Goal: Task Accomplishment & Management: Use online tool/utility

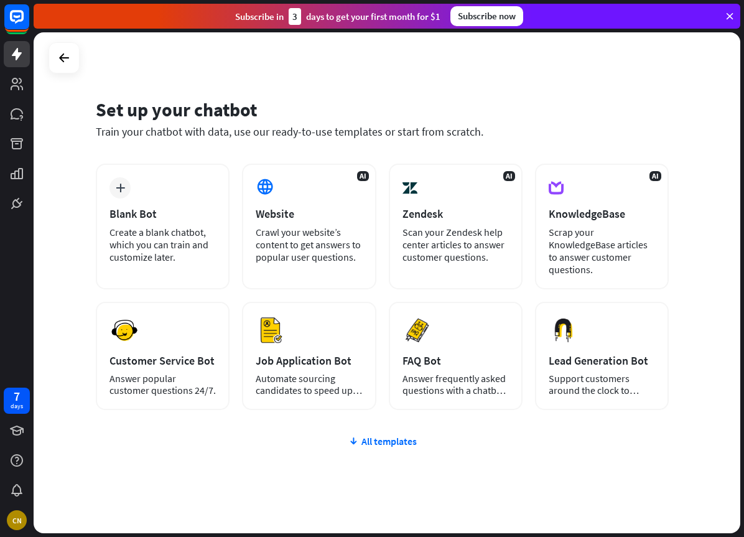
click at [118, 208] on div "Blank Bot" at bounding box center [162, 214] width 106 height 14
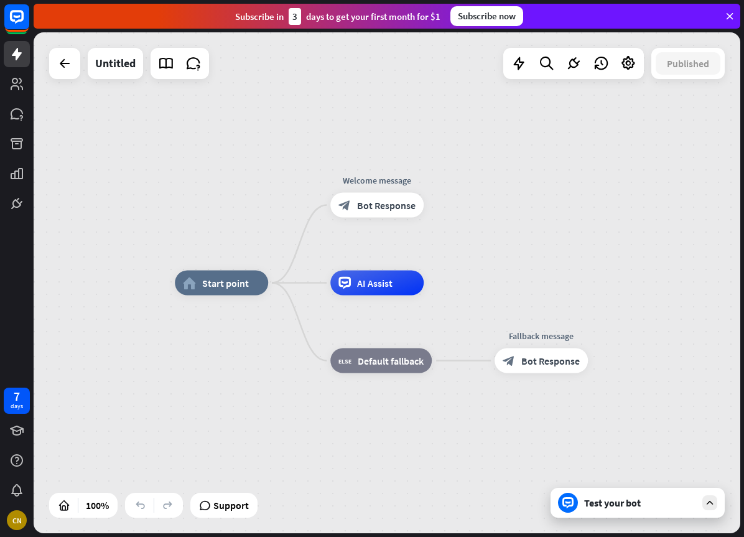
click at [67, 74] on div at bounding box center [64, 63] width 25 height 25
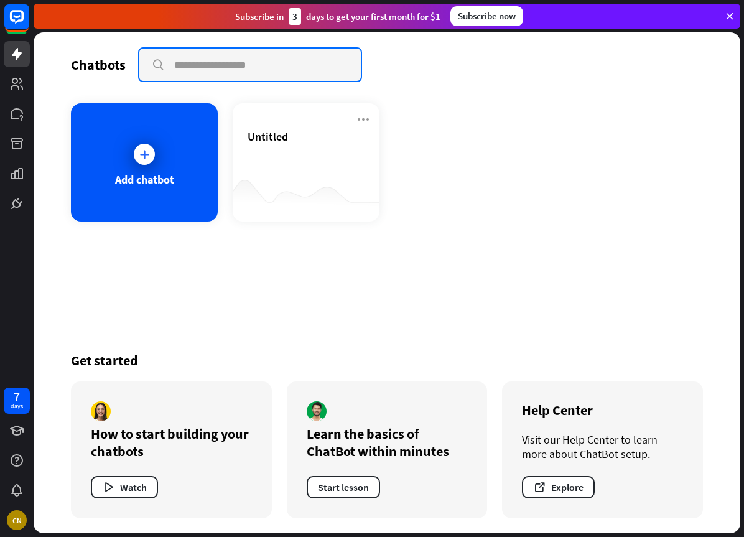
click at [190, 66] on input "text" at bounding box center [249, 65] width 221 height 32
click at [134, 156] on div at bounding box center [144, 154] width 21 height 21
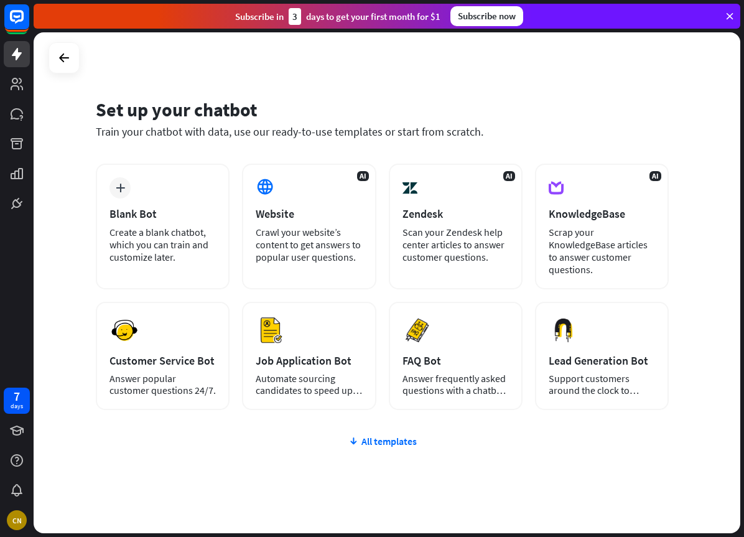
click at [287, 257] on div "Crawl your website’s content to get answers to popular user questions." at bounding box center [309, 244] width 106 height 37
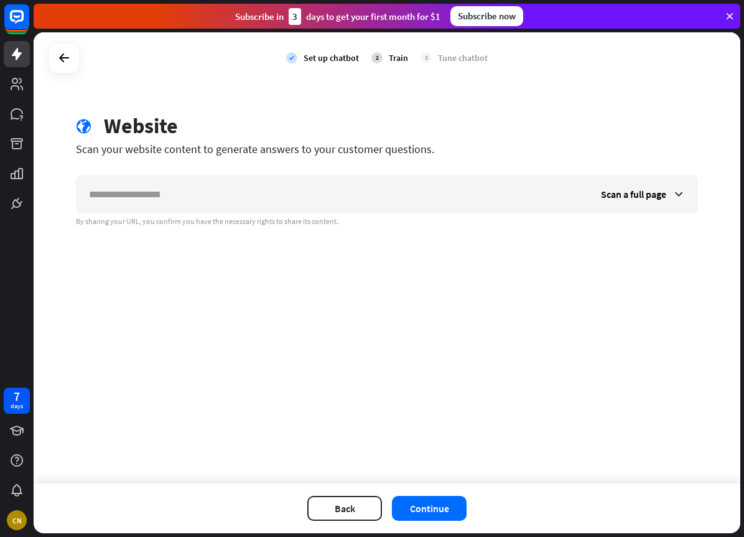
click at [131, 197] on input "text" at bounding box center [333, 193] width 512 height 37
click at [608, 200] on span "Scan a full page" at bounding box center [633, 194] width 65 height 12
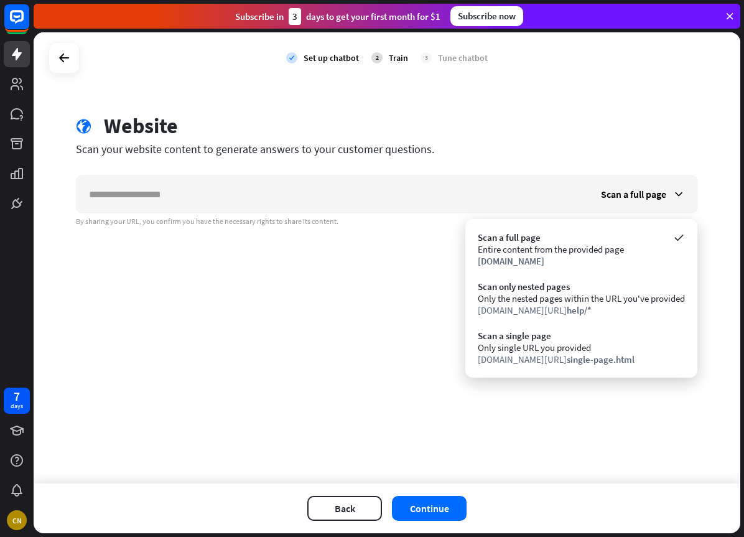
click at [514, 305] on div "[DOMAIN_NAME][URL] help/*" at bounding box center [581, 310] width 207 height 12
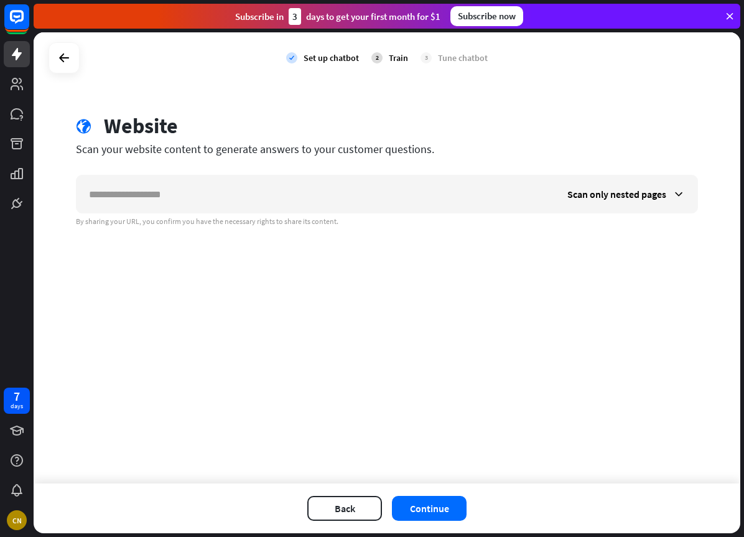
click at [601, 197] on span "Scan only nested pages" at bounding box center [616, 194] width 99 height 12
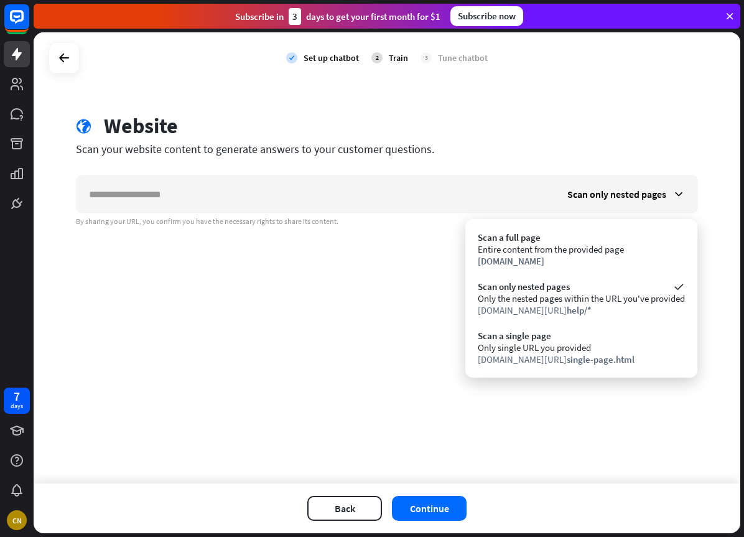
click at [552, 260] on div "[DOMAIN_NAME]" at bounding box center [581, 261] width 207 height 12
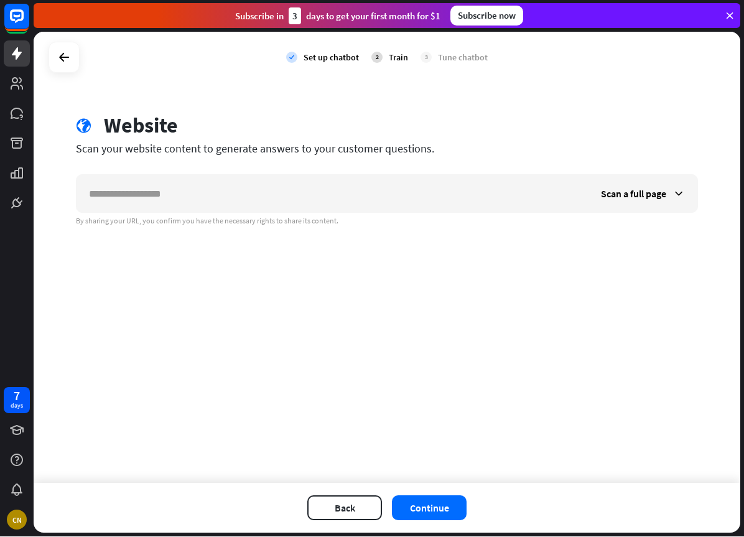
click at [429, 496] on button "Continue" at bounding box center [429, 508] width 75 height 25
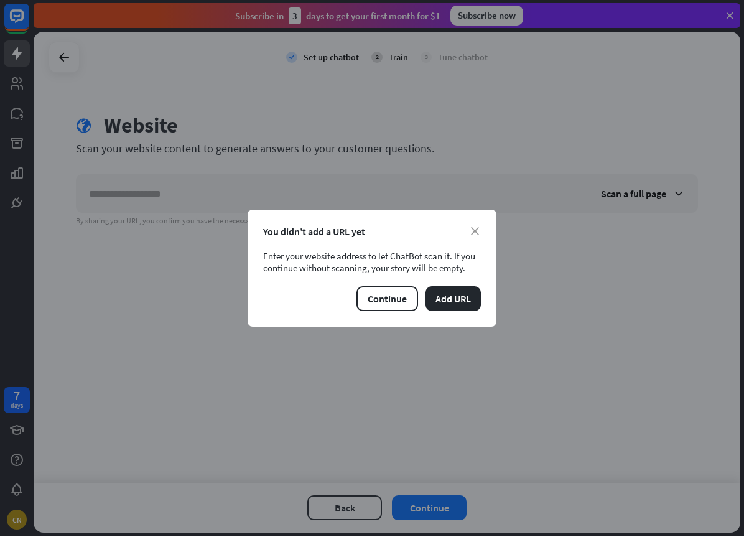
click at [461, 303] on button "Add URL" at bounding box center [452, 299] width 55 height 25
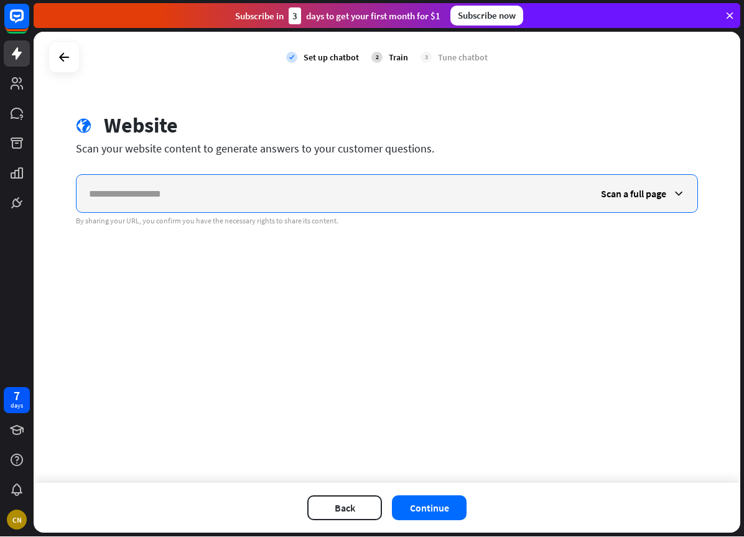
click at [351, 202] on input "text" at bounding box center [333, 193] width 512 height 37
click at [274, 199] on input "text" at bounding box center [333, 193] width 512 height 37
click at [264, 200] on input "text" at bounding box center [333, 193] width 512 height 37
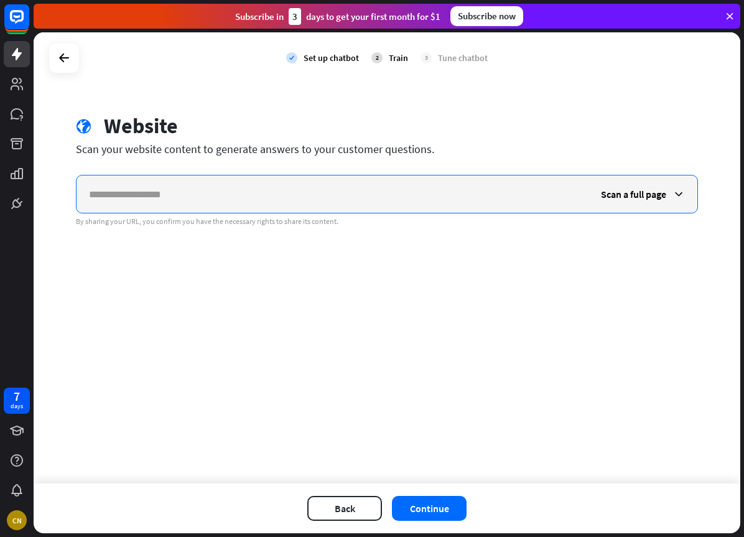
click at [488, 197] on input "text" at bounding box center [333, 193] width 512 height 37
click at [485, 202] on input "text" at bounding box center [333, 193] width 512 height 37
